Goal: Transaction & Acquisition: Download file/media

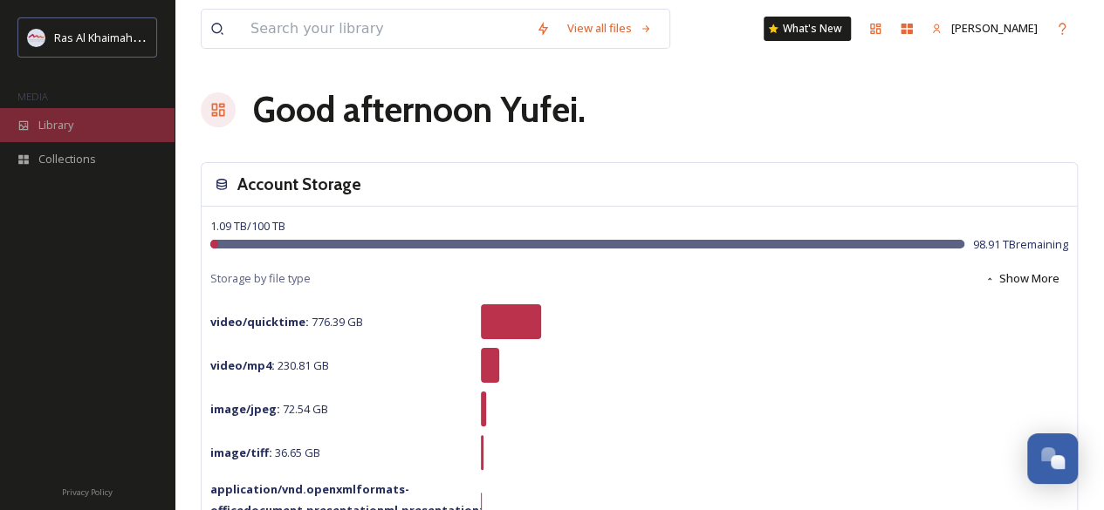
click at [61, 120] on span "Library" at bounding box center [55, 125] width 35 height 17
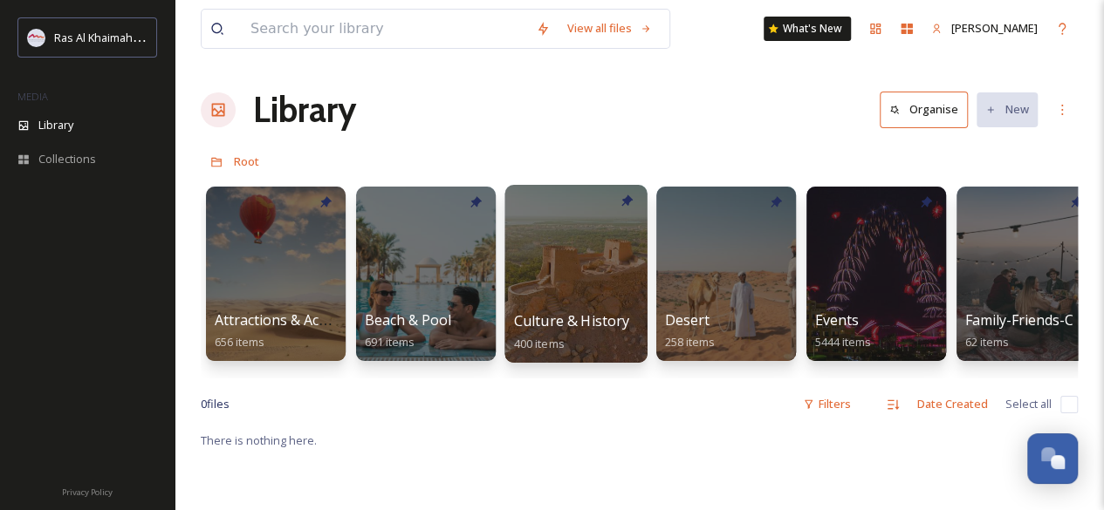
click at [552, 312] on span "Culture & History" at bounding box center [572, 320] width 116 height 19
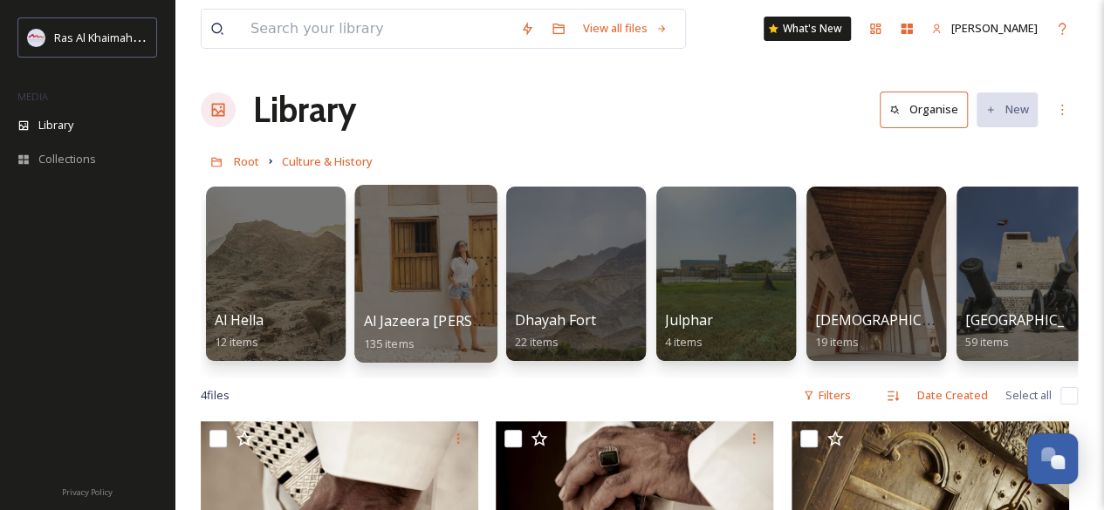
click at [439, 322] on span "Al Jazeera [PERSON_NAME]" at bounding box center [455, 320] width 183 height 19
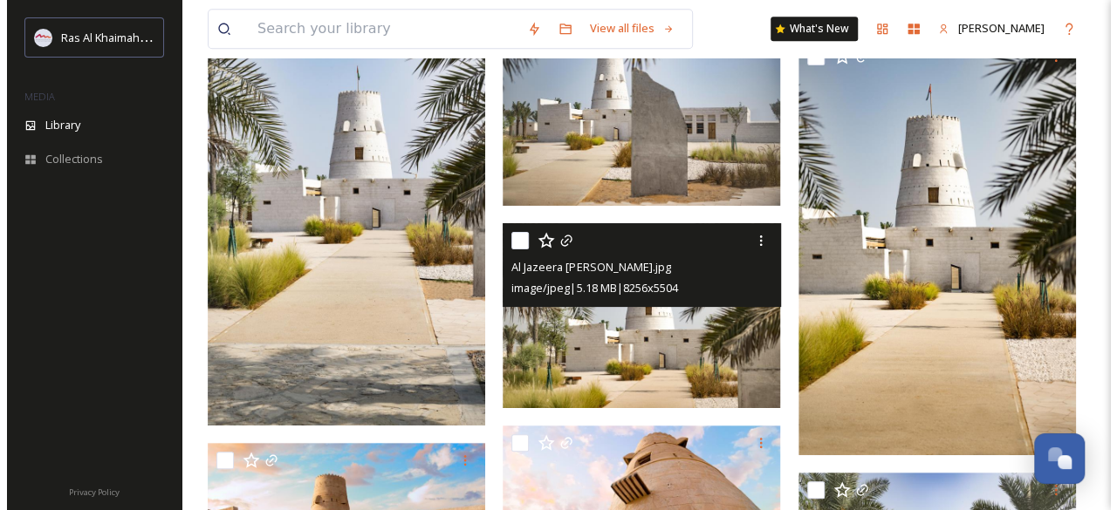
scroll to position [4188, 0]
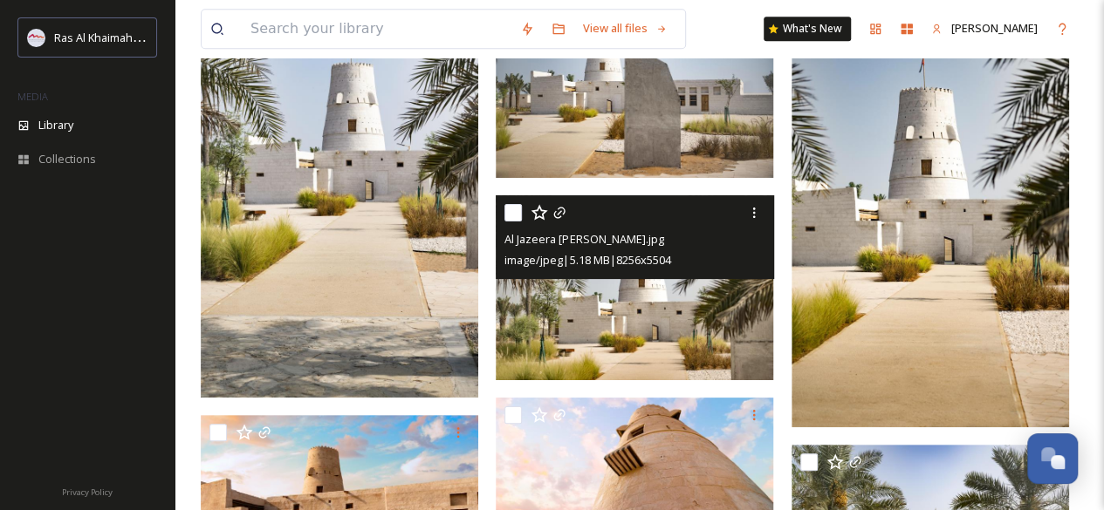
click at [610, 336] on img at bounding box center [634, 287] width 277 height 185
